Goal: Communication & Community: Answer question/provide support

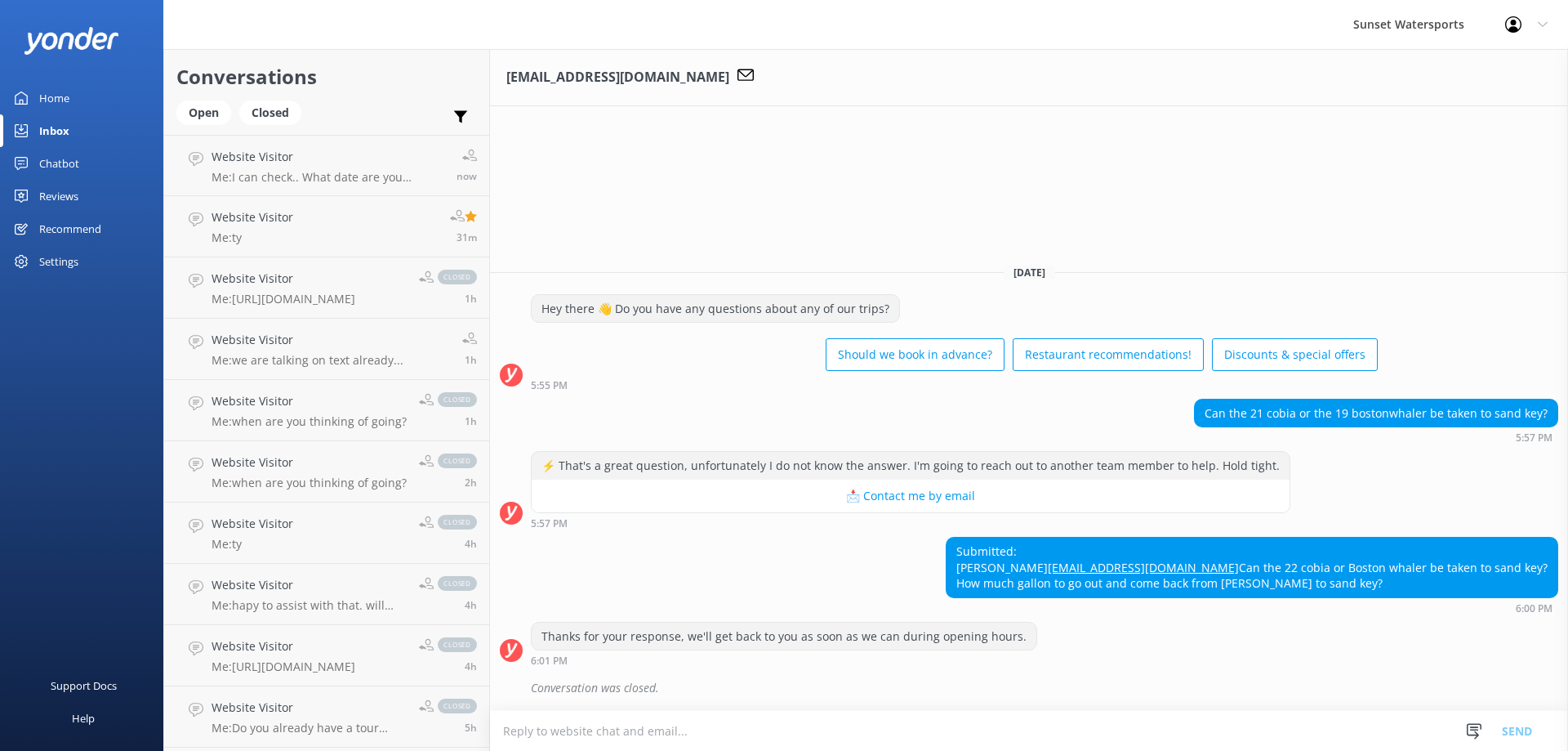
click at [61, 123] on div "Inbox" at bounding box center [54, 130] width 30 height 32
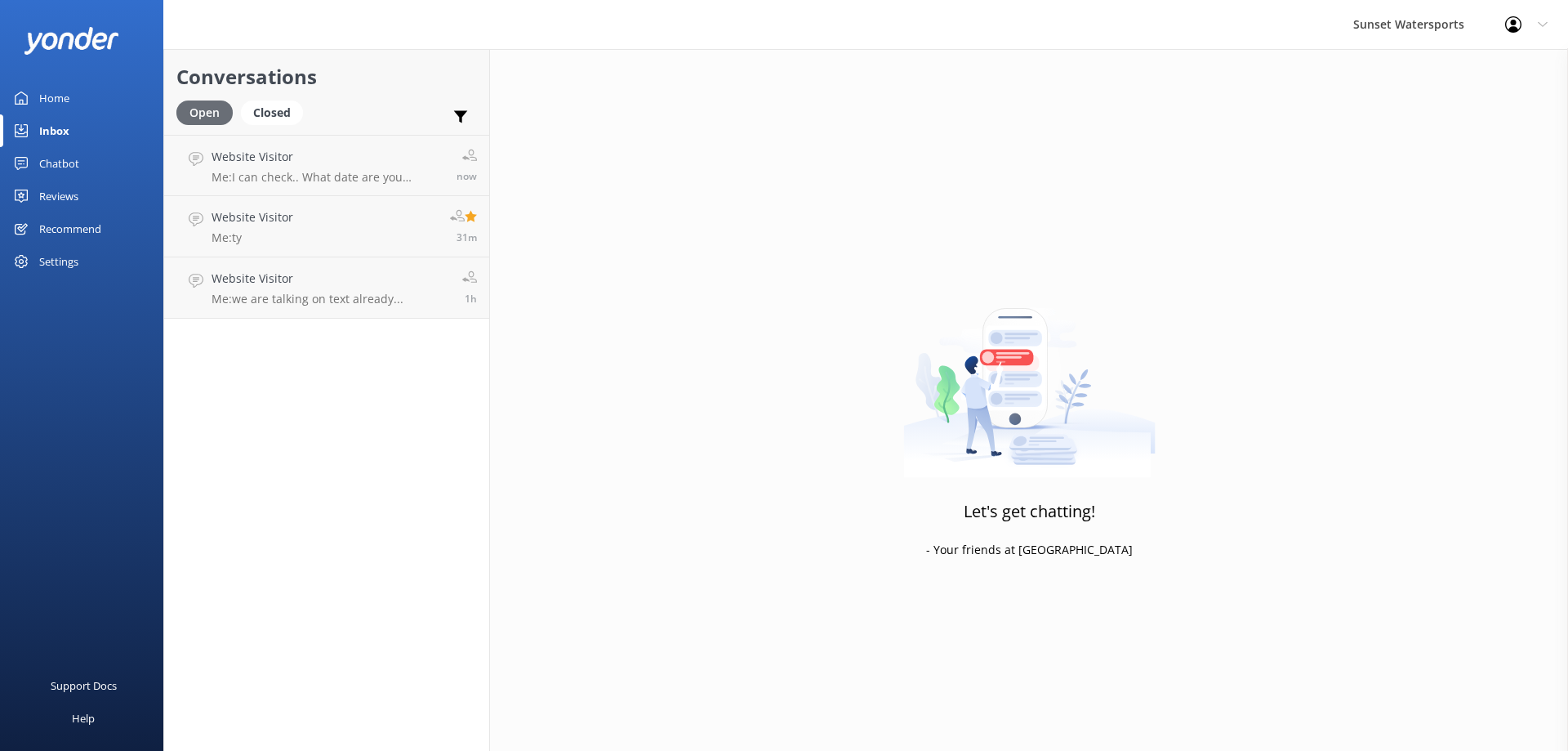
click at [199, 114] on div "Open" at bounding box center [204, 113] width 56 height 25
click at [277, 169] on div "Website Visitor Me: I can check.. What date are you wanting to go?" at bounding box center [331, 165] width 238 height 35
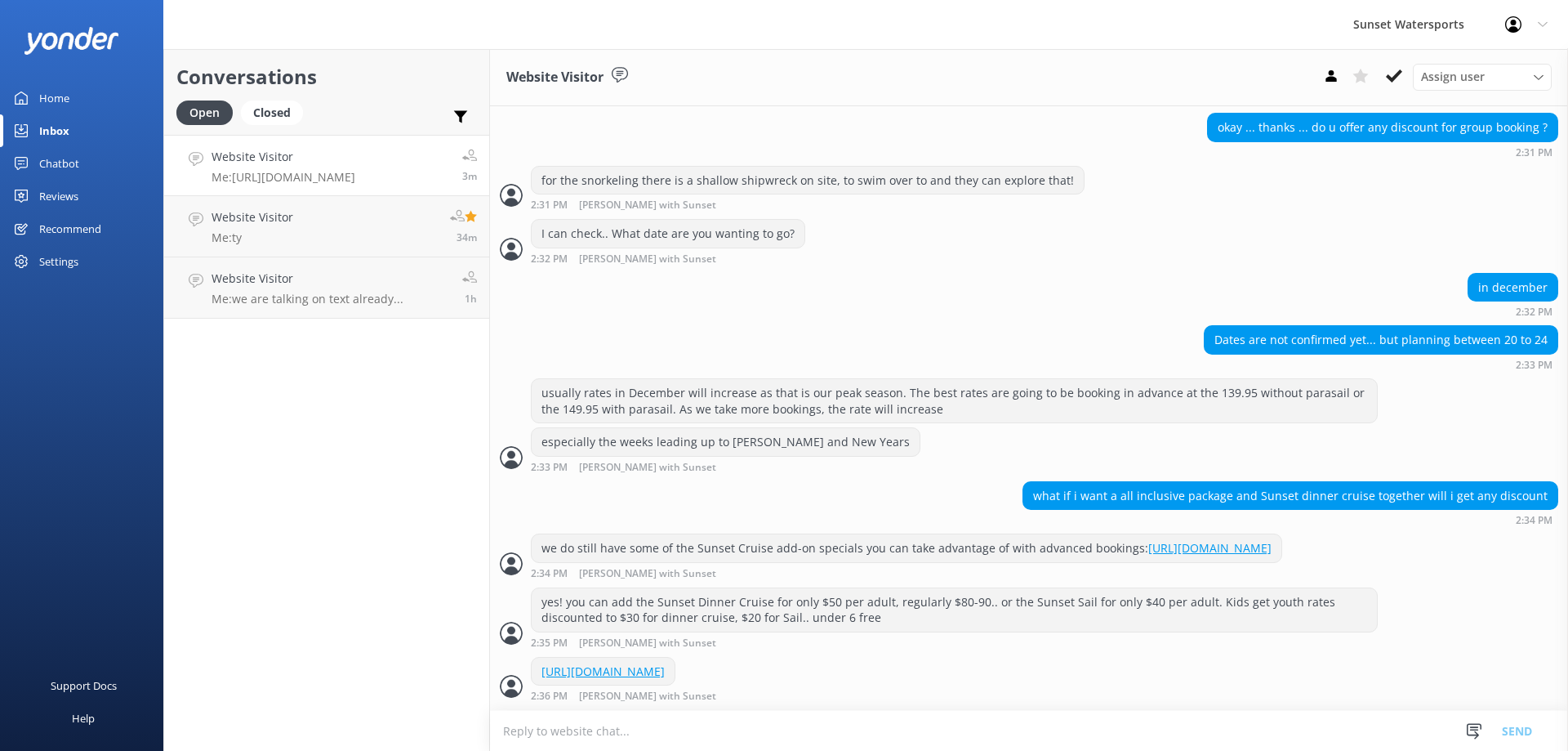
scroll to position [974, 0]
click at [283, 235] on p "Me: ty" at bounding box center [252, 238] width 81 height 15
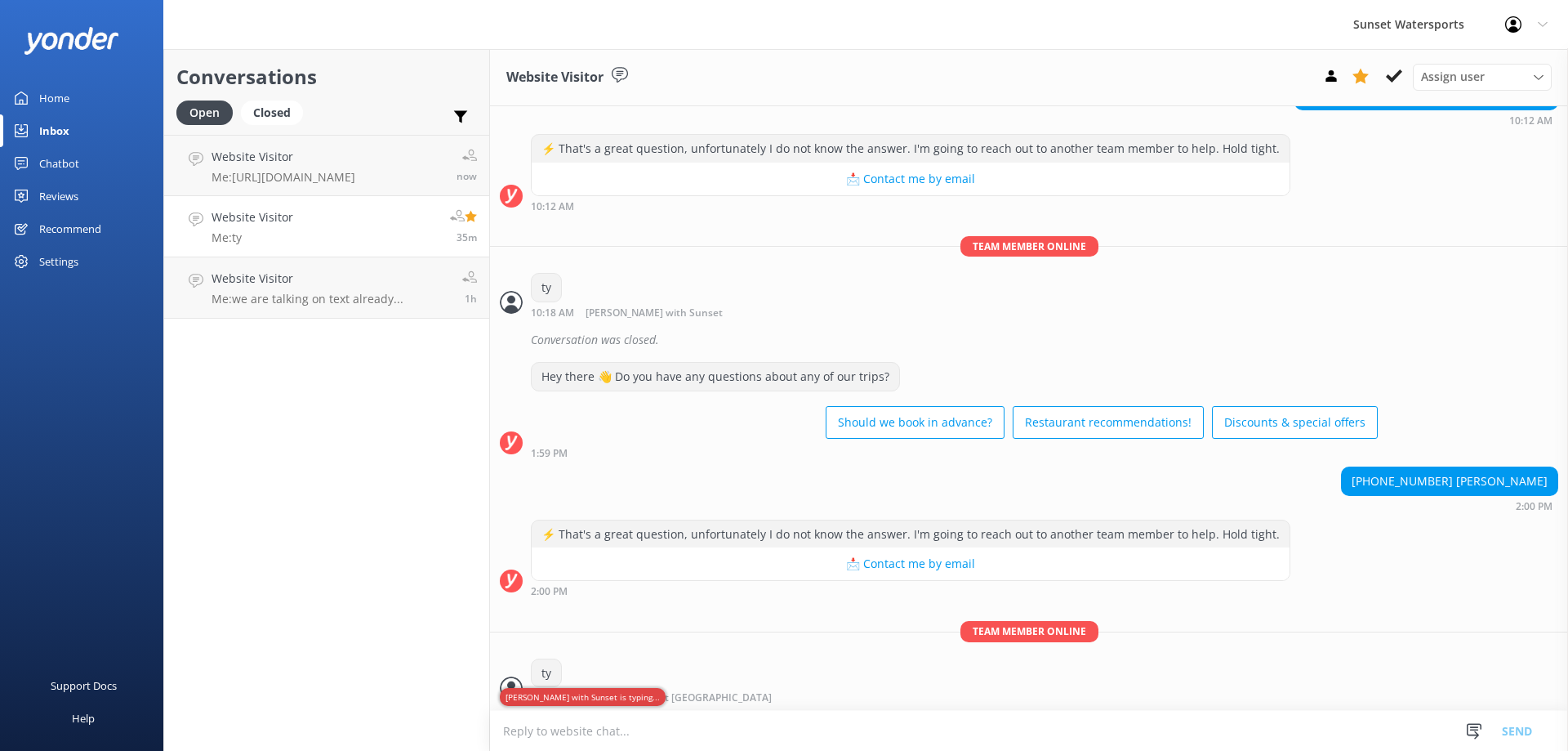
scroll to position [174, 0]
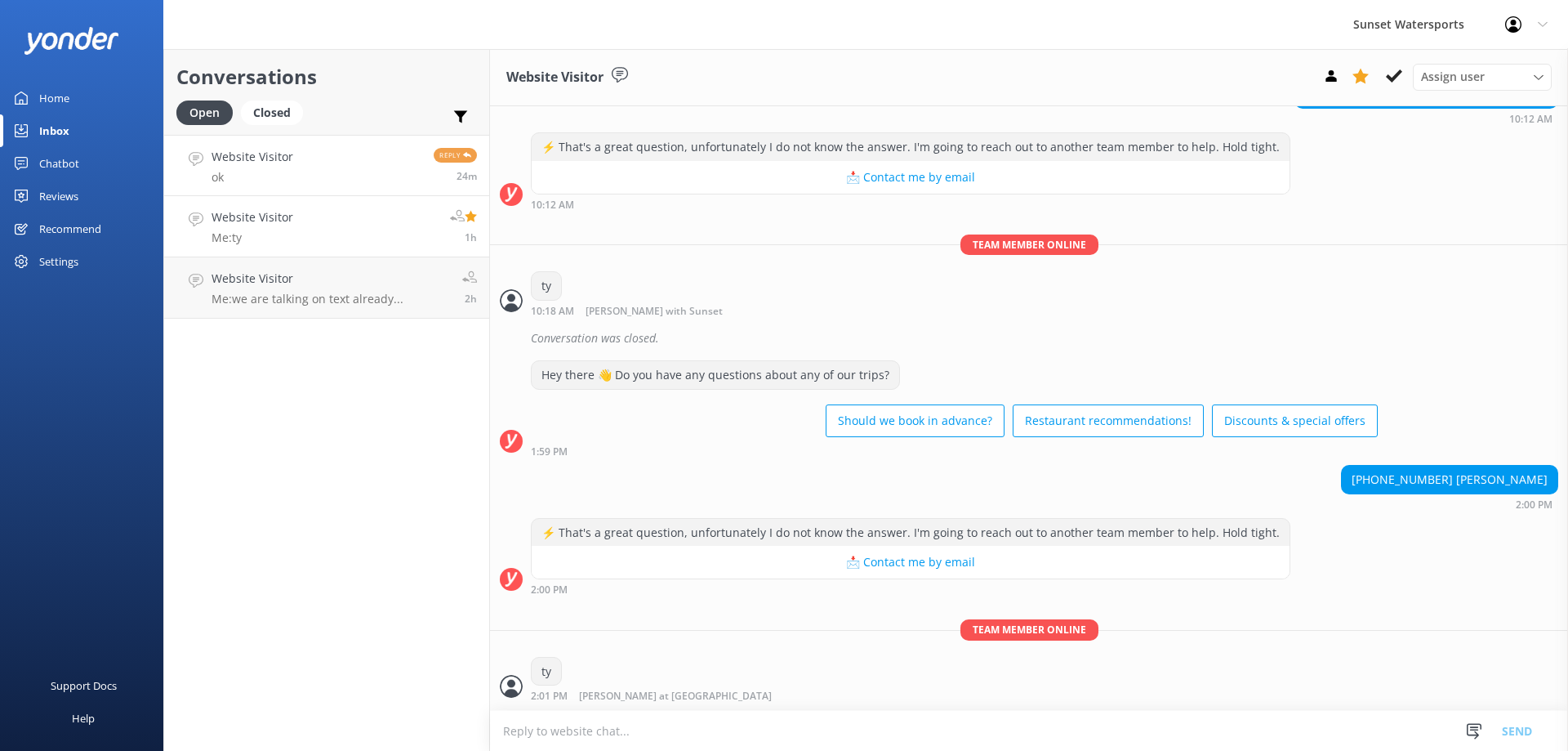
click at [256, 164] on h4 "Website Visitor" at bounding box center [252, 157] width 81 height 18
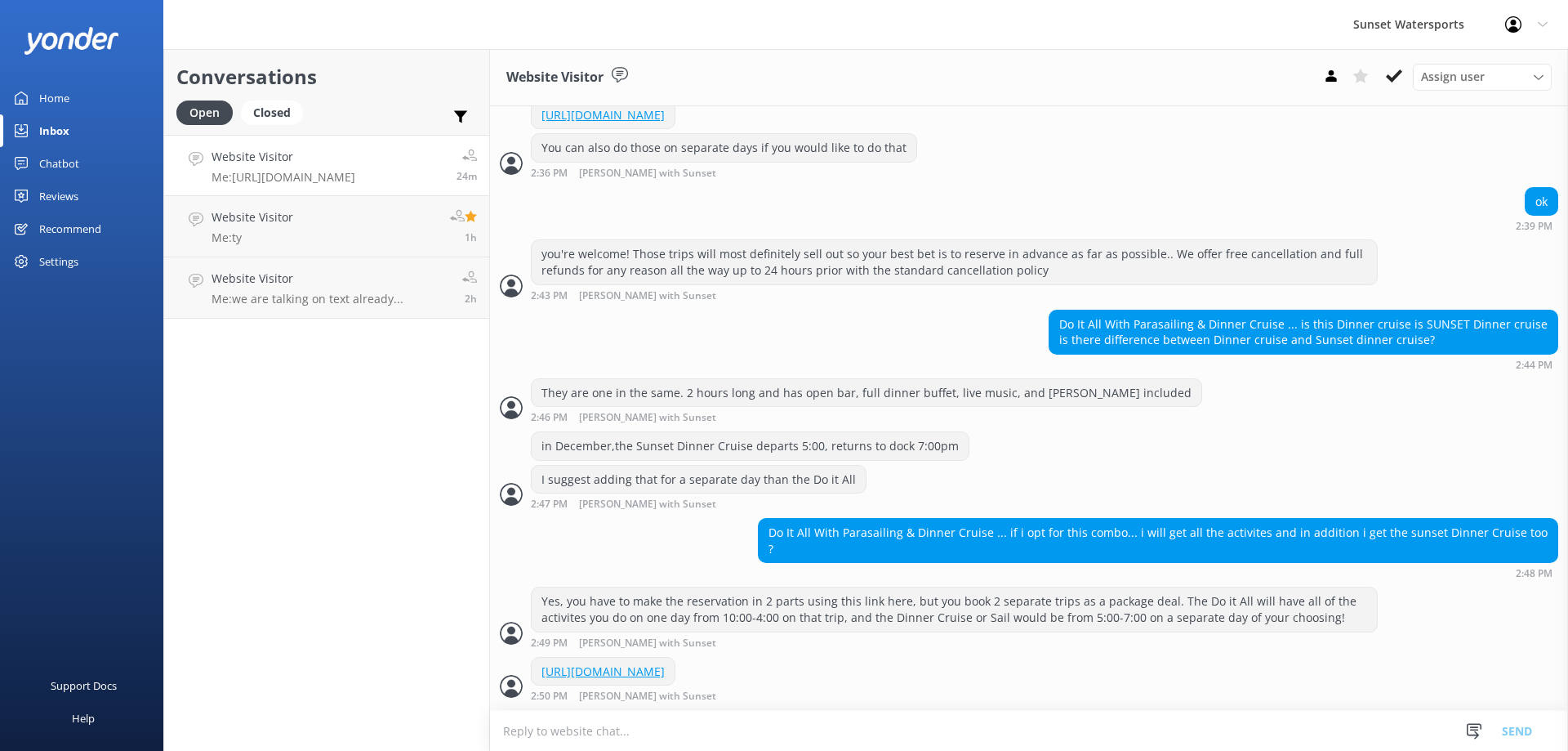
scroll to position [1563, 0]
click at [237, 160] on h4 "Website Visitor" at bounding box center [283, 157] width 144 height 18
click at [189, 111] on div "Open" at bounding box center [204, 113] width 56 height 25
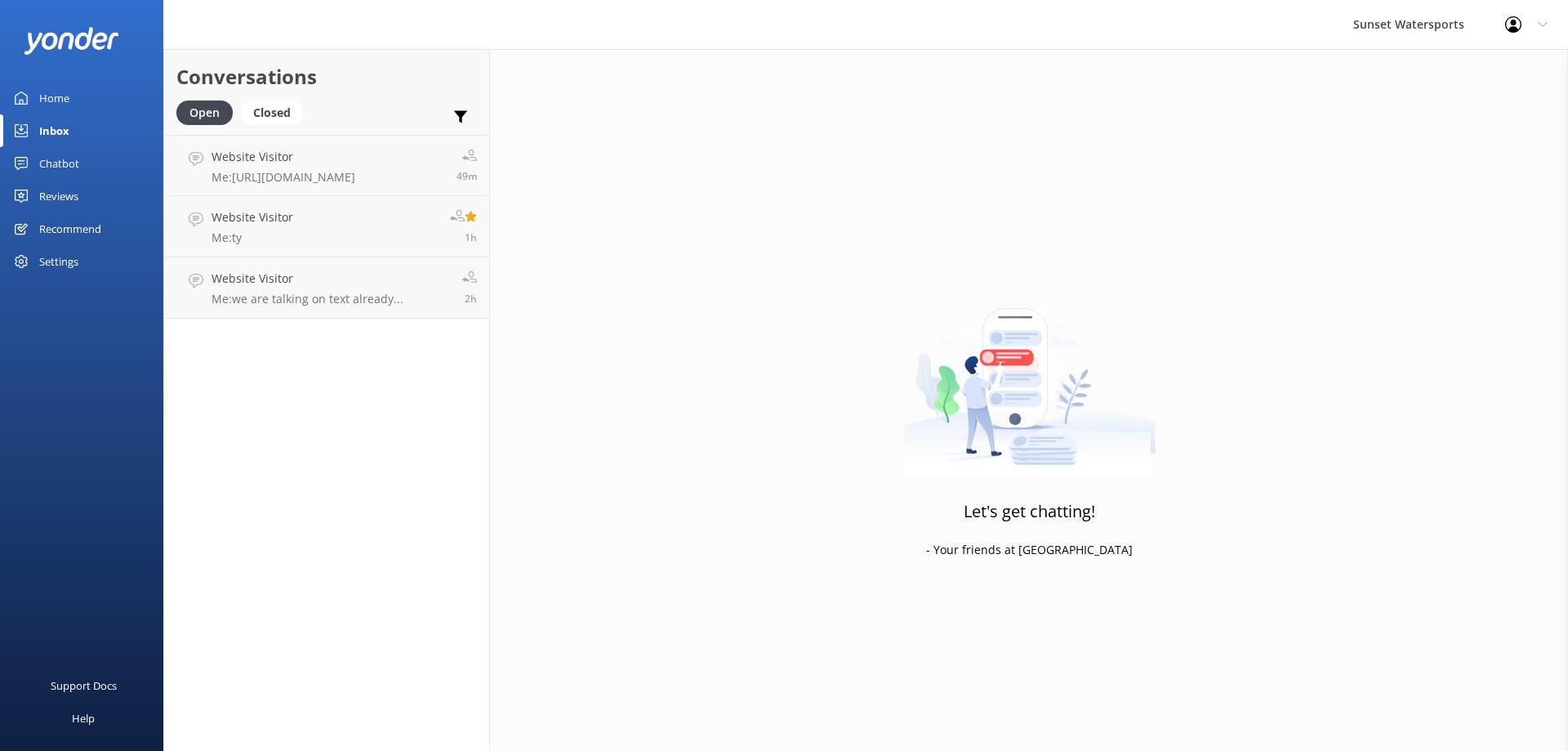
click at [51, 128] on div "Inbox" at bounding box center [54, 130] width 30 height 32
click at [251, 152] on h4 "Website Visitor" at bounding box center [283, 157] width 144 height 18
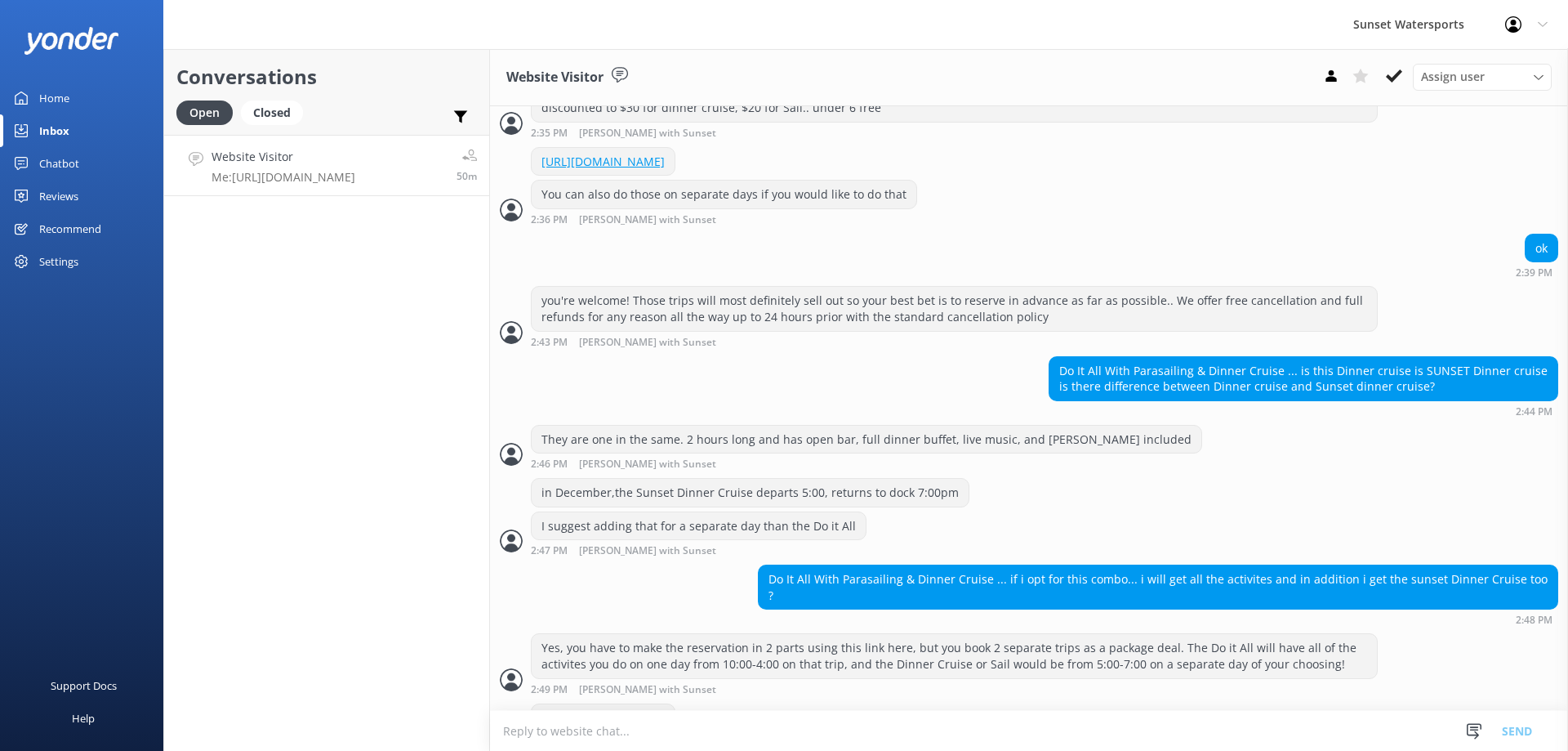
scroll to position [1563, 0]
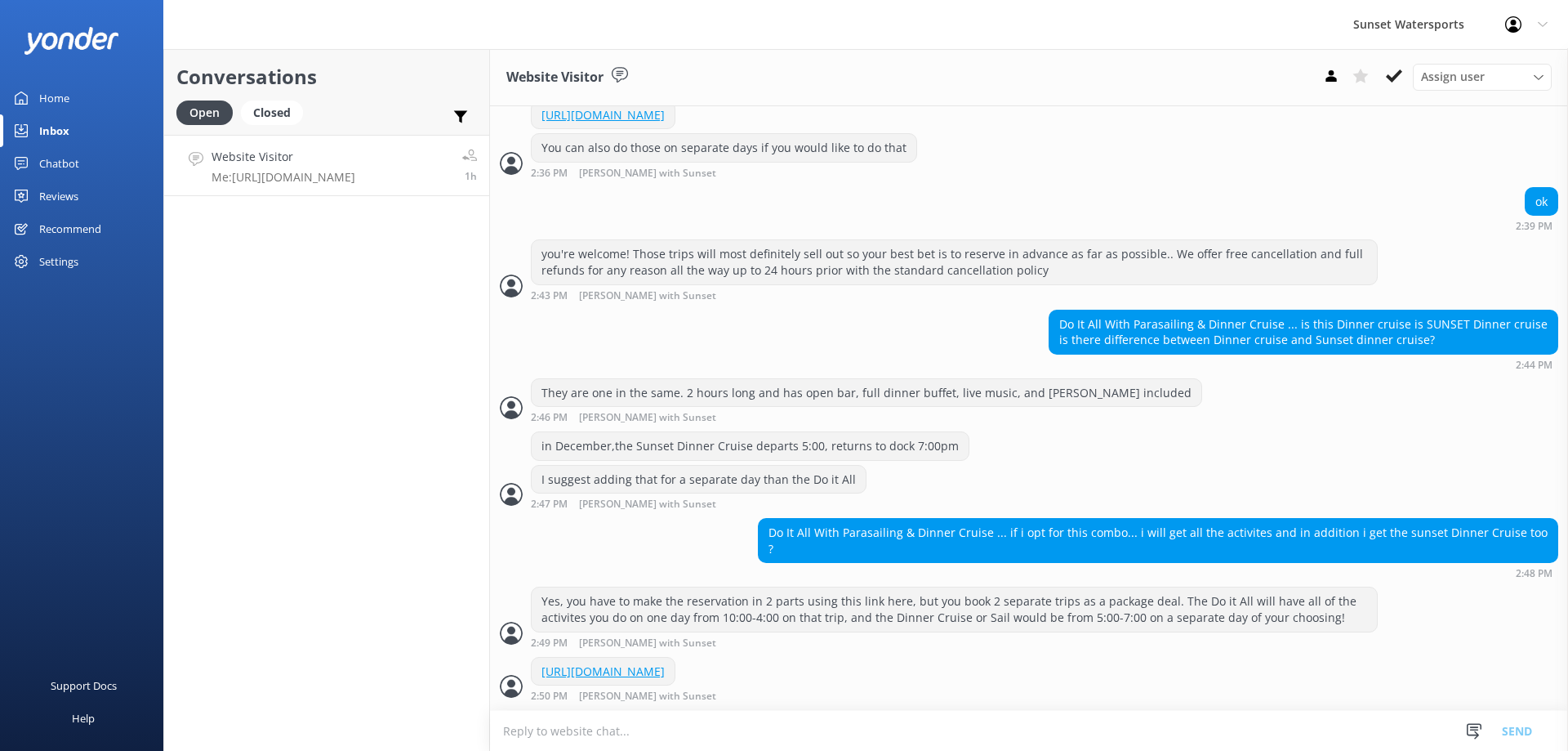
click at [248, 158] on h4 "Website Visitor" at bounding box center [283, 157] width 144 height 18
click at [44, 128] on div "Inbox" at bounding box center [54, 130] width 30 height 32
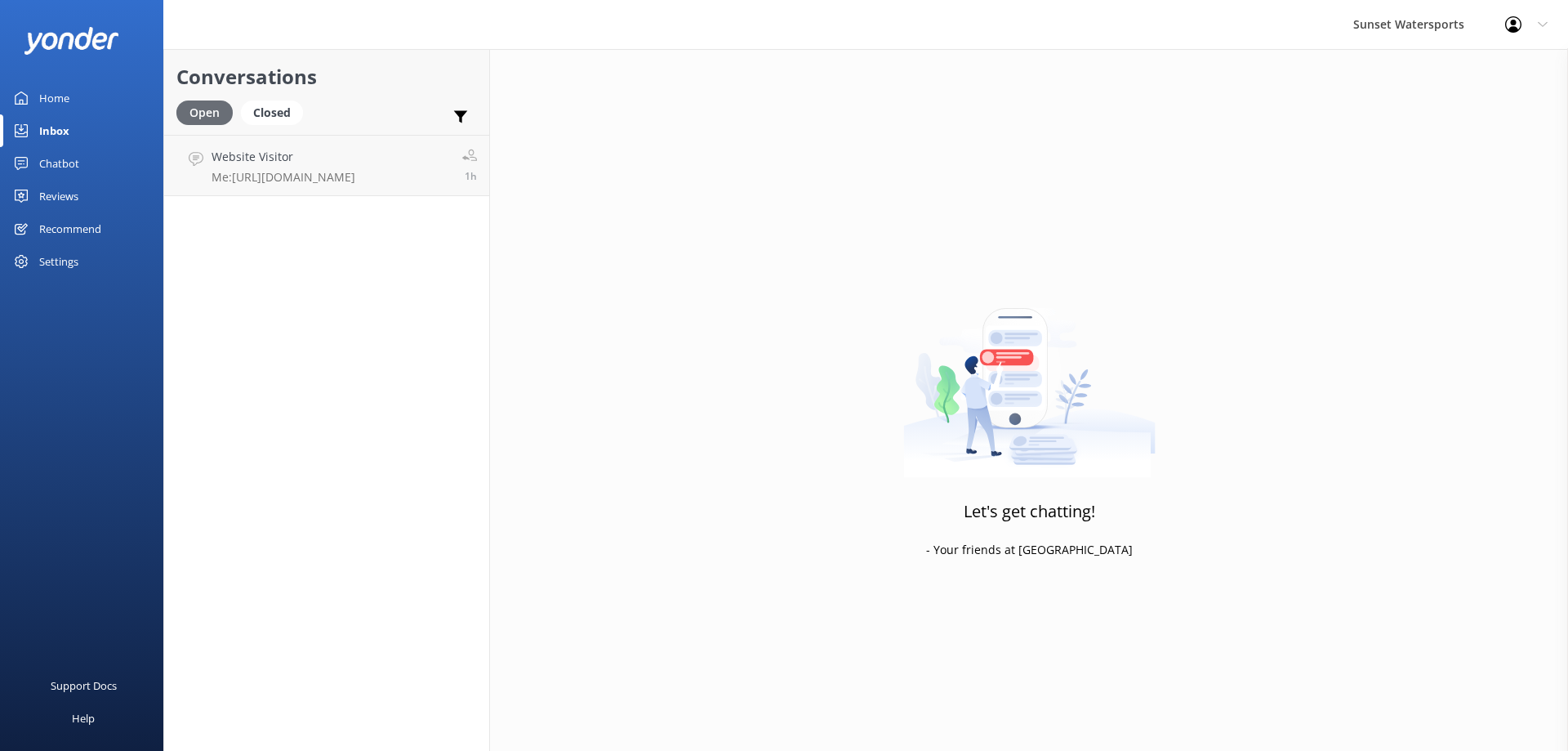
click at [198, 110] on div "Open" at bounding box center [204, 113] width 56 height 25
click at [248, 153] on h4 "Website Visitor" at bounding box center [283, 157] width 144 height 18
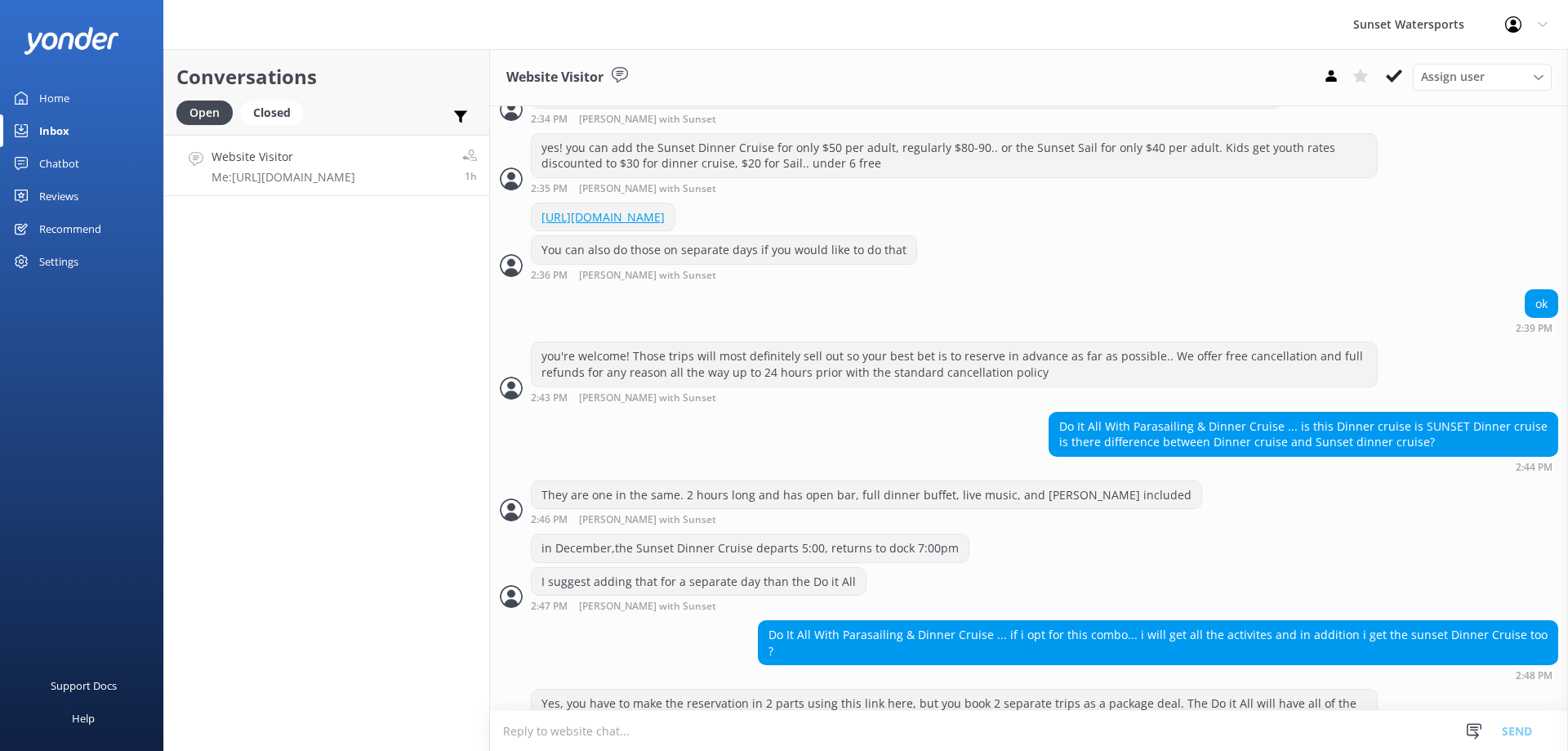
scroll to position [1563, 0]
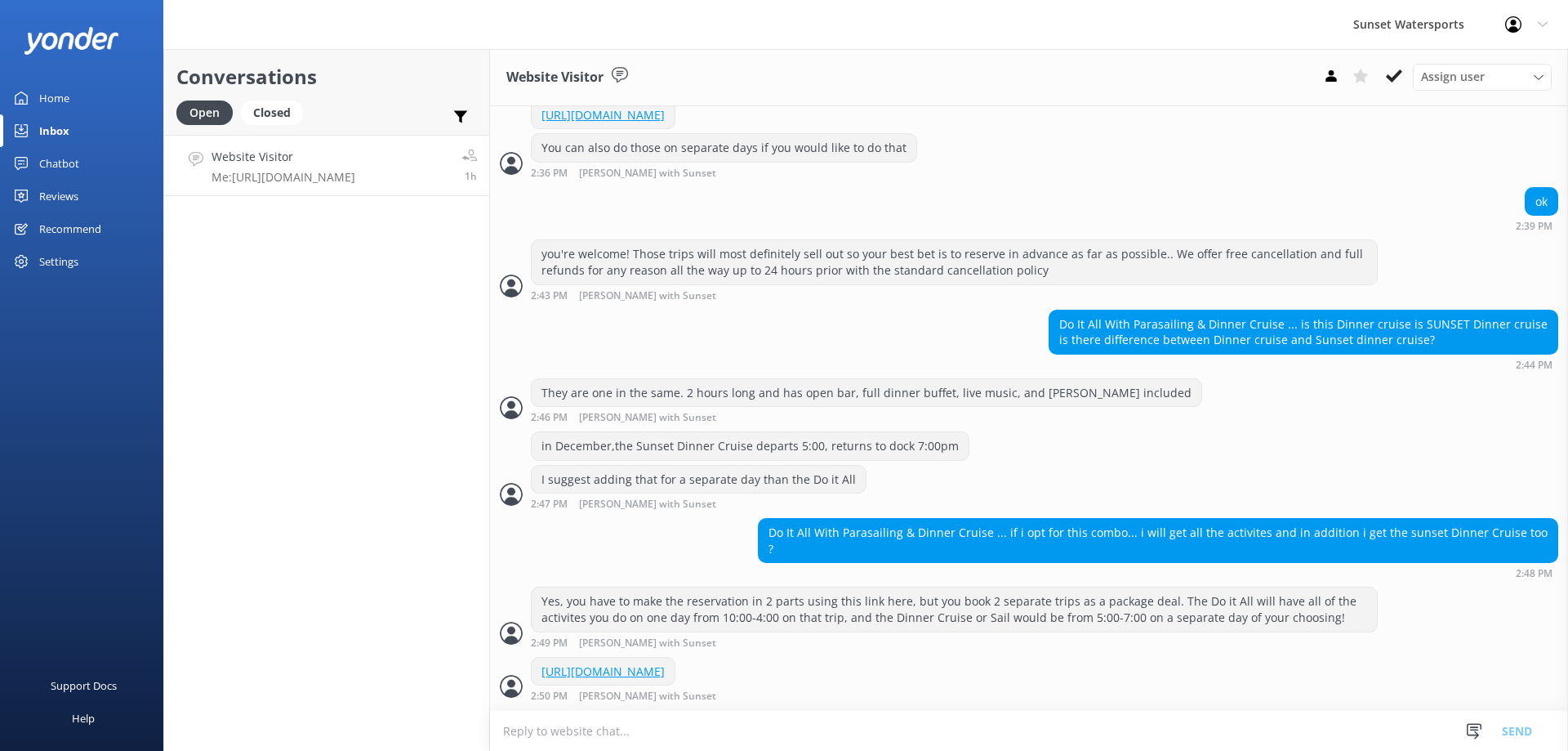
click at [62, 127] on div "Inbox" at bounding box center [54, 130] width 30 height 32
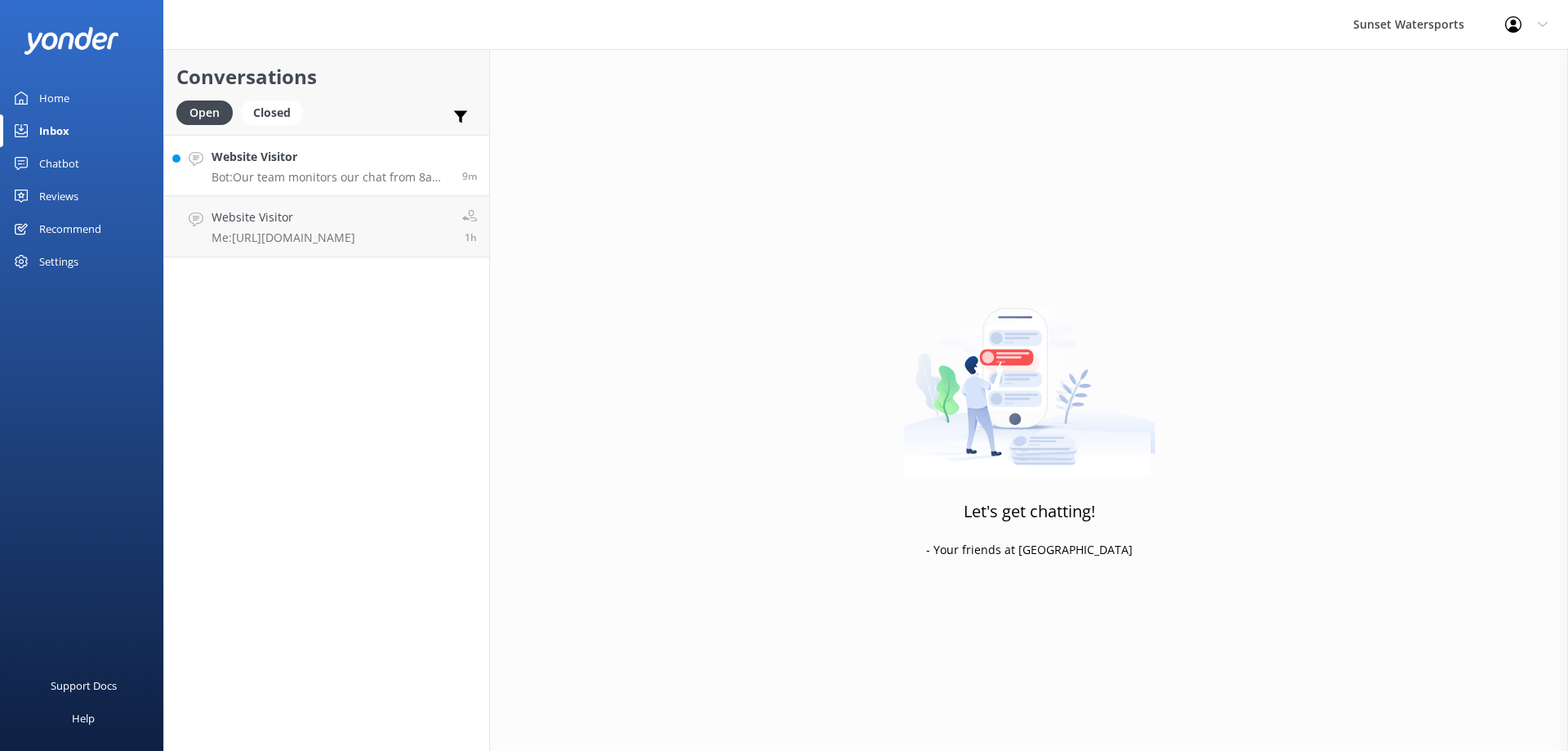
click at [247, 164] on h4 "Website Visitor" at bounding box center [331, 157] width 238 height 18
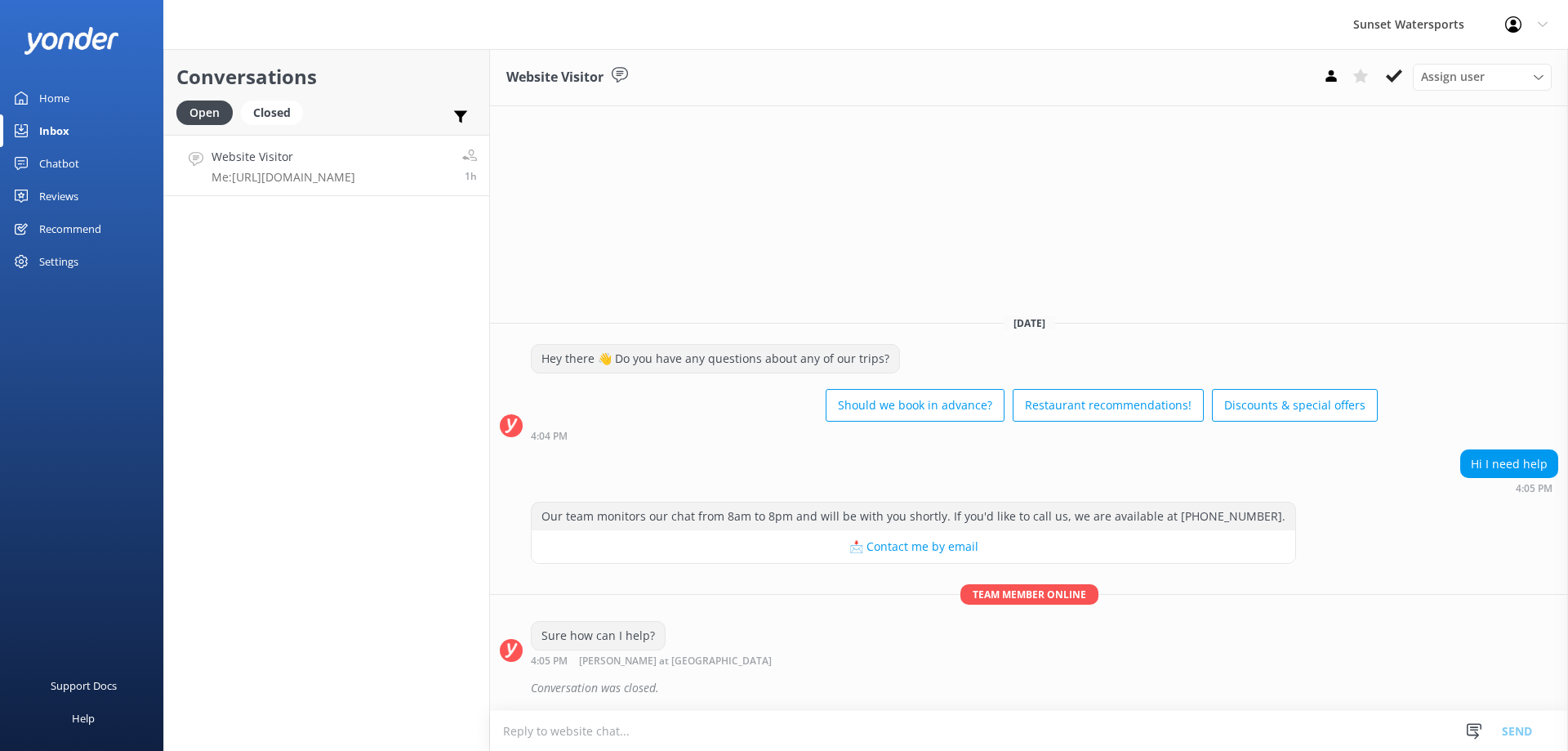
click at [230, 163] on h4 "Website Visitor" at bounding box center [283, 157] width 144 height 18
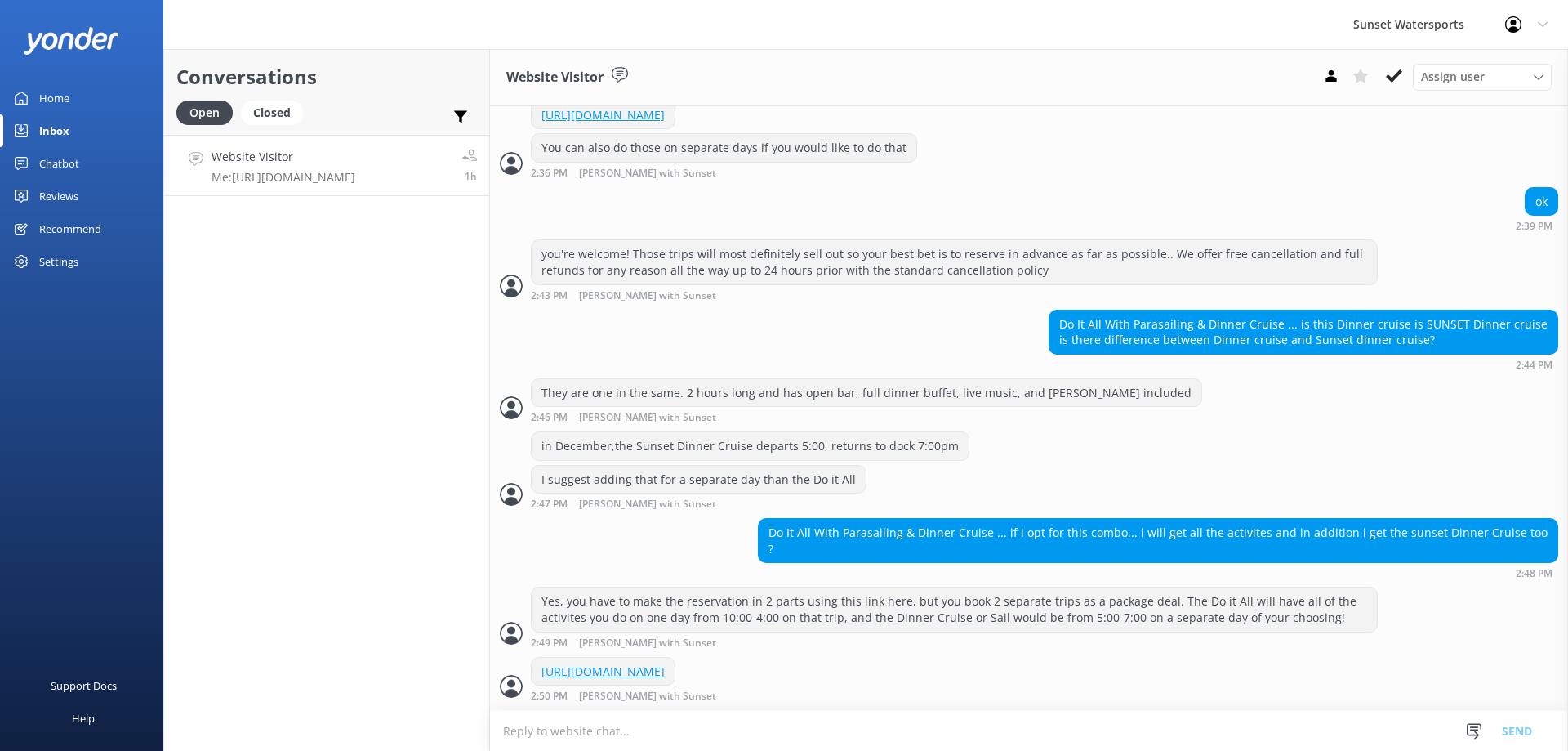
scroll to position [1563, 0]
